Goal: Information Seeking & Learning: Learn about a topic

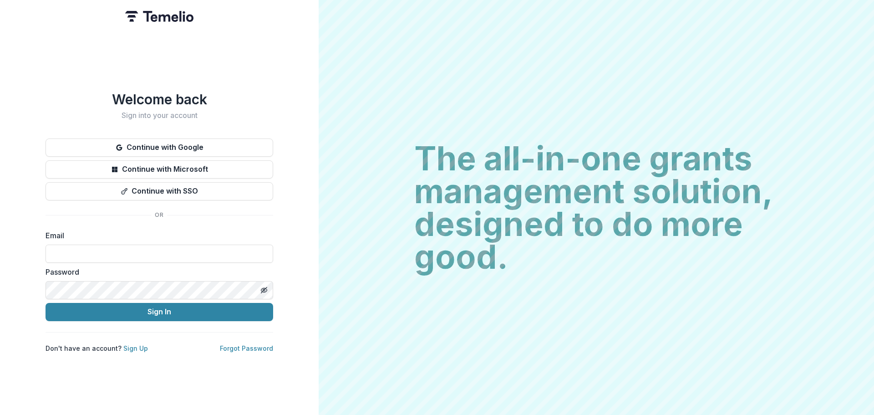
click at [168, 189] on button "Continue with SSO" at bounding box center [160, 191] width 228 height 18
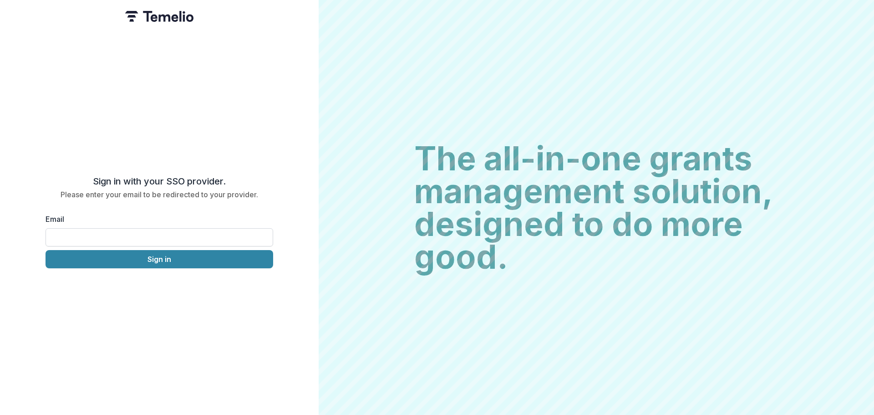
drag, startPoint x: 172, startPoint y: 235, endPoint x: 160, endPoint y: 241, distance: 14.2
click at [172, 235] on input "Email" at bounding box center [160, 237] width 228 height 18
type input "**********"
click at [141, 259] on button "Sign in" at bounding box center [160, 259] width 228 height 18
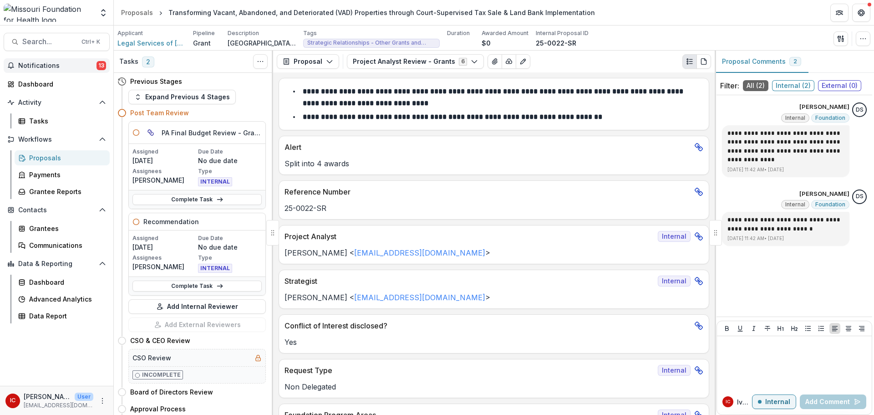
click at [66, 66] on span "Notifications" at bounding box center [57, 66] width 78 height 8
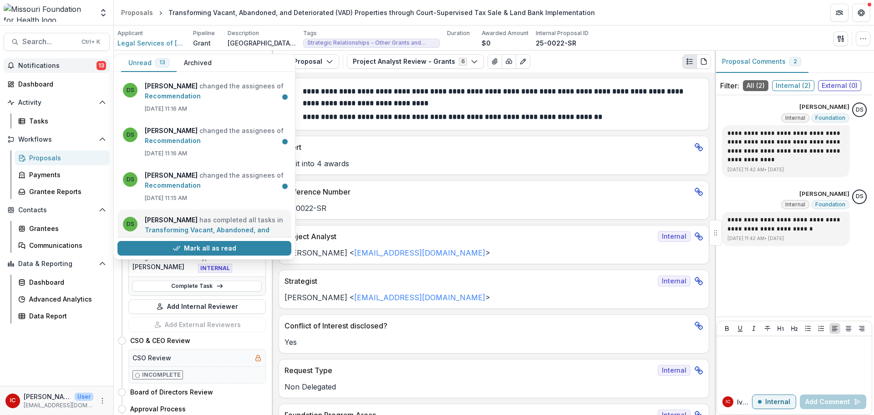
drag, startPoint x: 228, startPoint y: 218, endPoint x: 235, endPoint y: 219, distance: 6.9
click at [228, 226] on link "Transforming Vacant, Abandoned, and Deteriorated (VAD) Properties through Court…" at bounding box center [210, 245] width 130 height 38
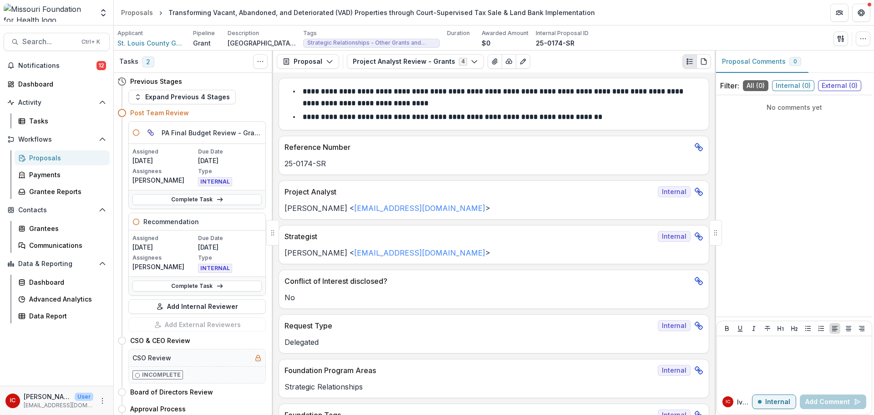
scroll to position [46, 0]
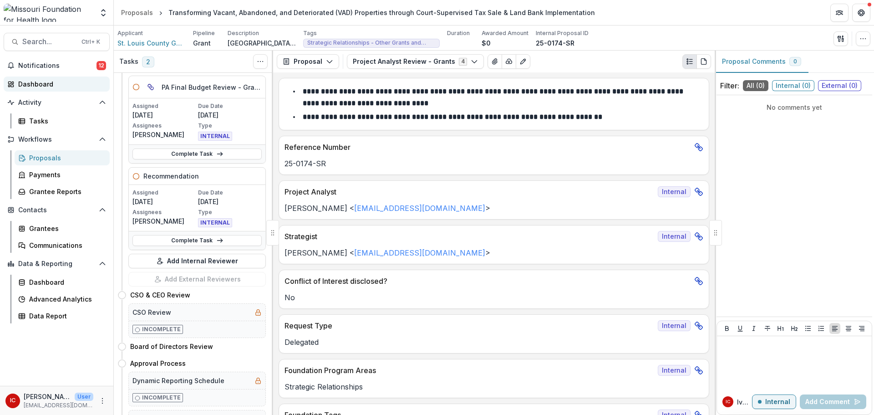
click at [51, 83] on div "Dashboard" at bounding box center [60, 84] width 84 height 10
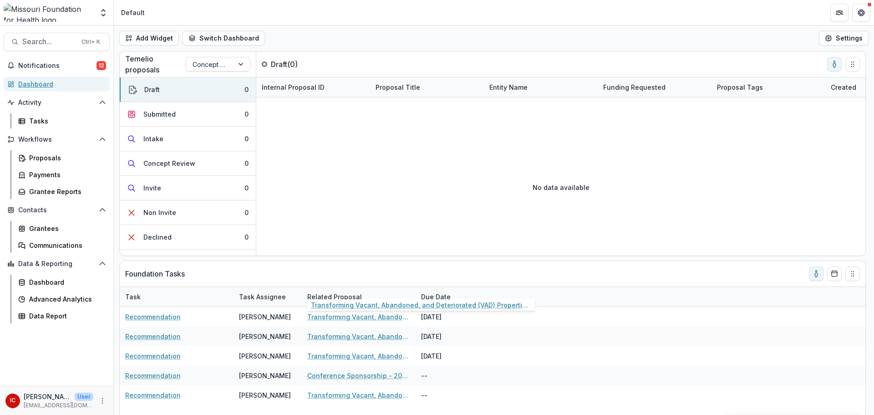
scroll to position [51, 0]
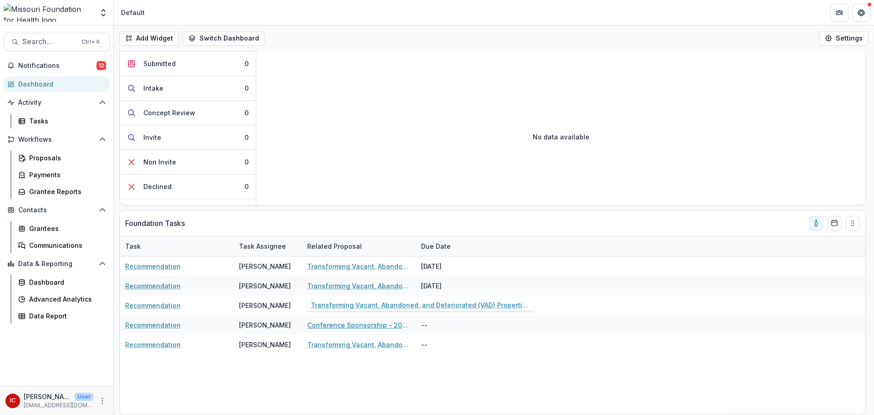
click at [327, 324] on link "Conference Sponsorship - 2025 [PERSON_NAME] Nonprofit Leadership Conference" at bounding box center [358, 325] width 103 height 10
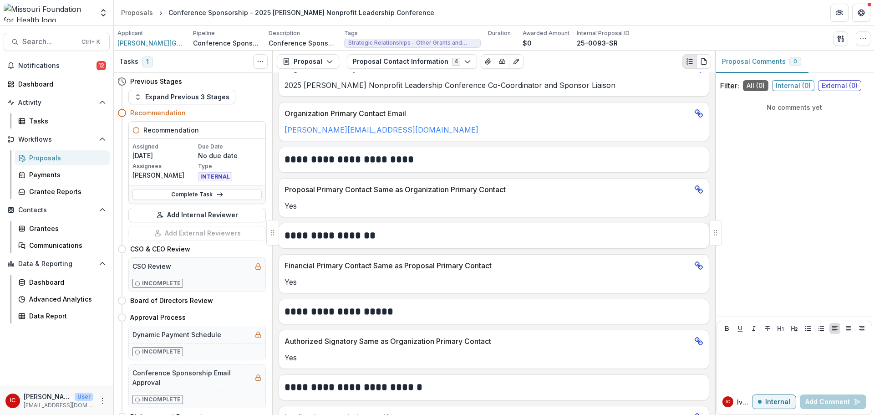
scroll to position [273, 0]
click at [50, 69] on span "Notifications" at bounding box center [57, 66] width 78 height 8
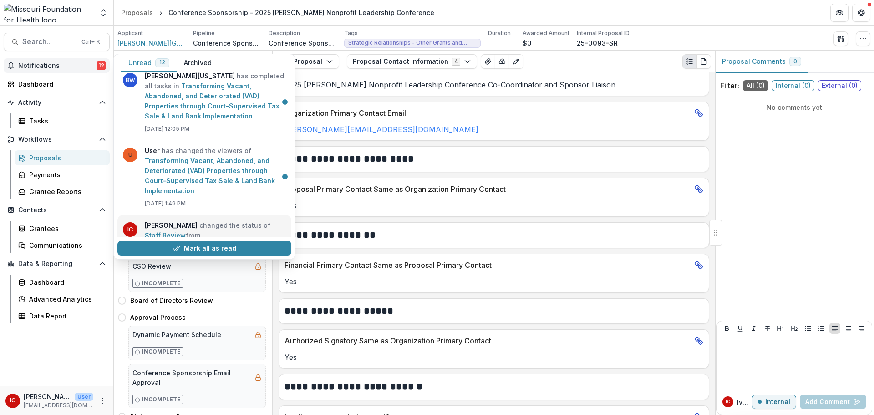
scroll to position [262, 0]
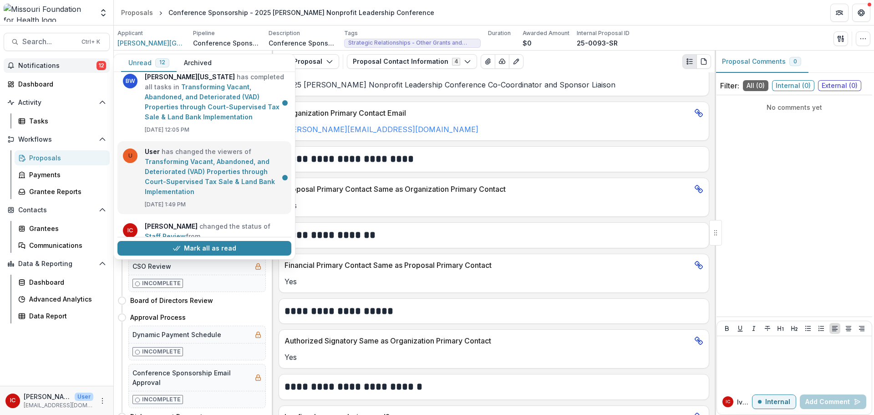
click at [222, 177] on link "Transforming Vacant, Abandoned, and Deteriorated (VAD) Properties through Court…" at bounding box center [210, 176] width 130 height 38
